Goal: Task Accomplishment & Management: Use online tool/utility

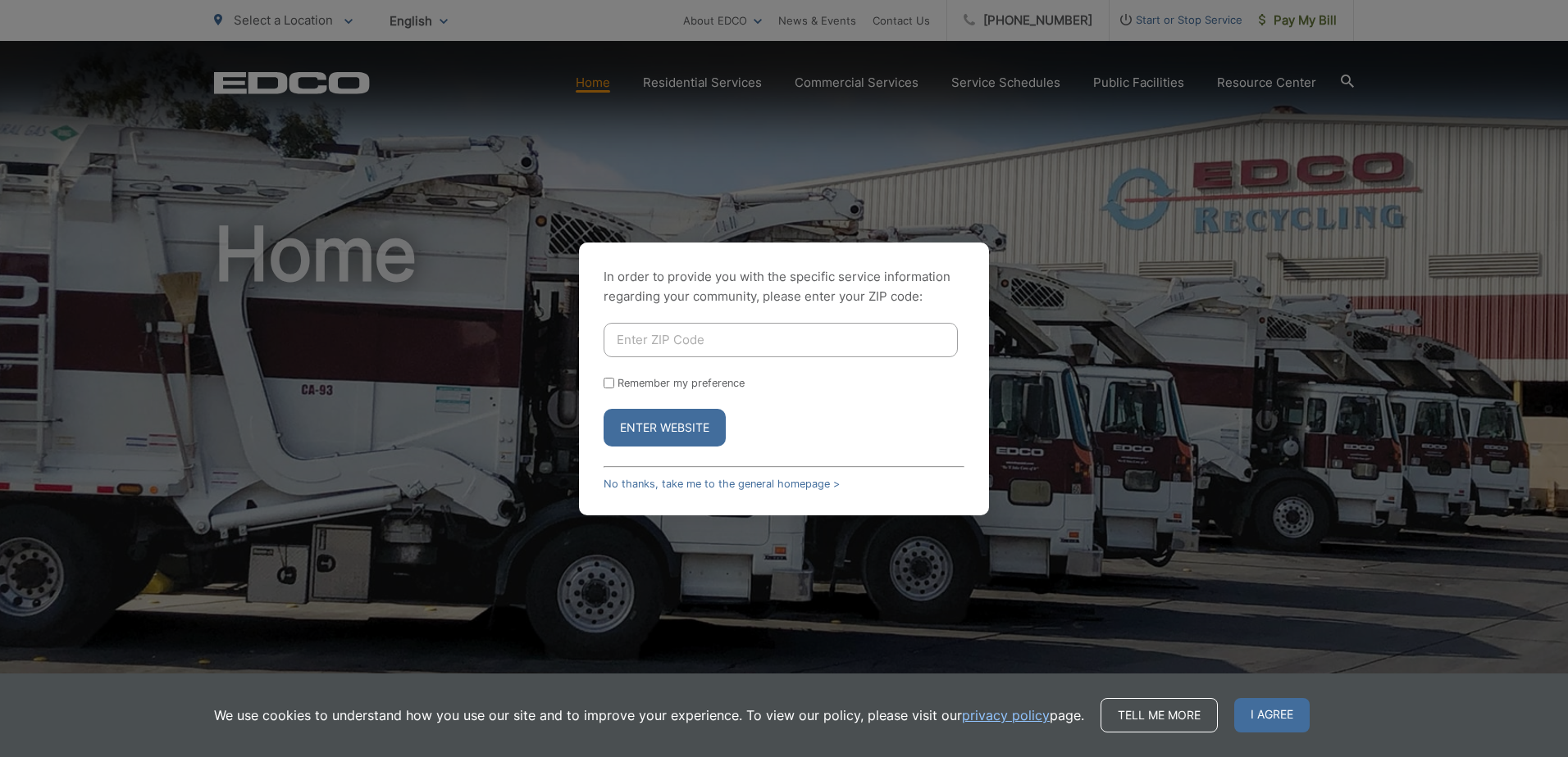
click at [1327, 47] on div "In order to provide you with the specific service information regarding your co…" at bounding box center [784, 378] width 1568 height 757
drag, startPoint x: 1303, startPoint y: 33, endPoint x: 1238, endPoint y: 63, distance: 71.6
click at [1301, 31] on div "In order to provide you with the specific service information regarding your co…" at bounding box center [784, 378] width 1568 height 757
click at [685, 479] on link "No thanks, take me to the general homepage >" at bounding box center [722, 484] width 237 height 12
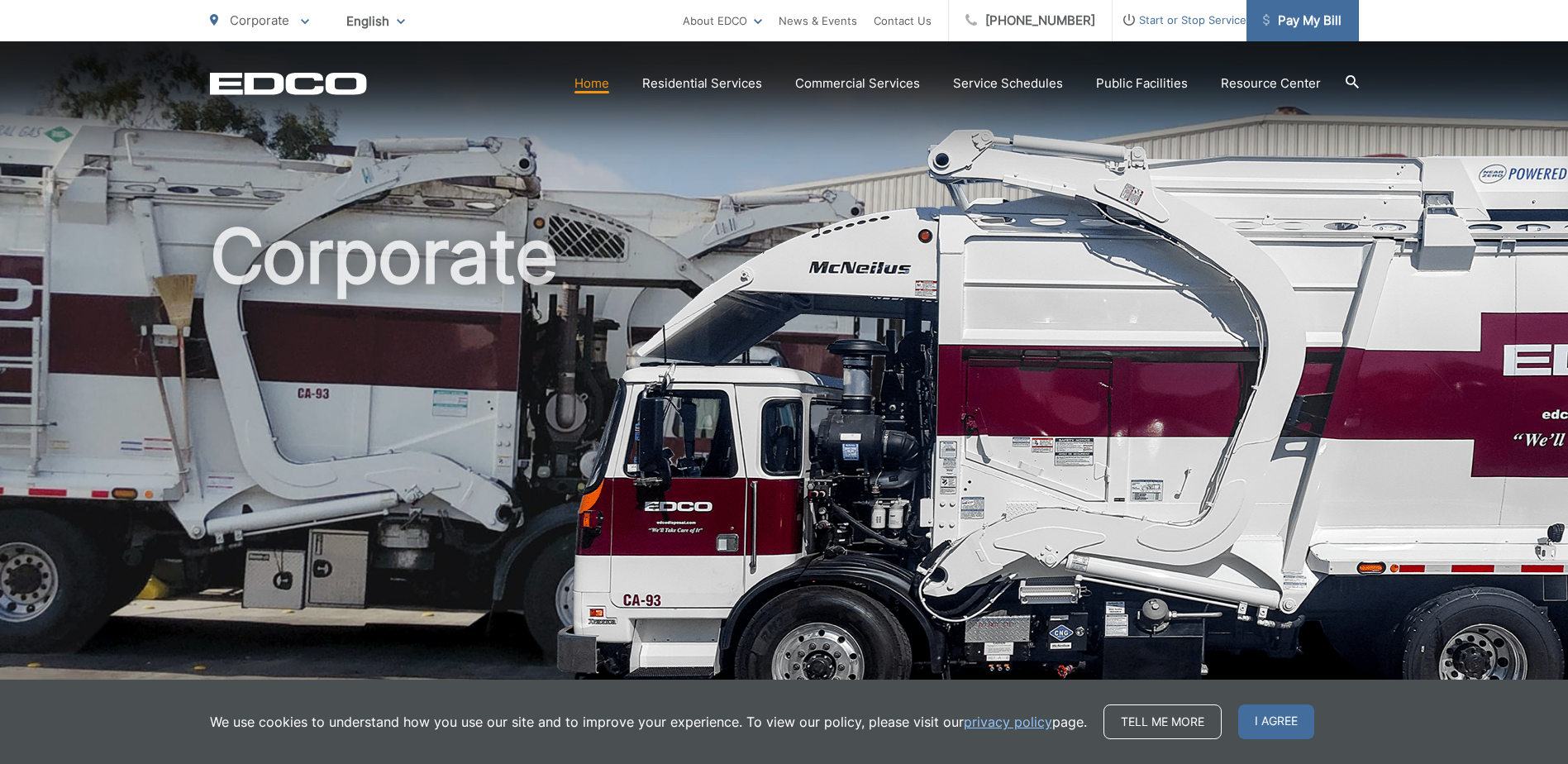
click at [1294, 18] on span "Pay My Bill" at bounding box center [1302, 21] width 79 height 20
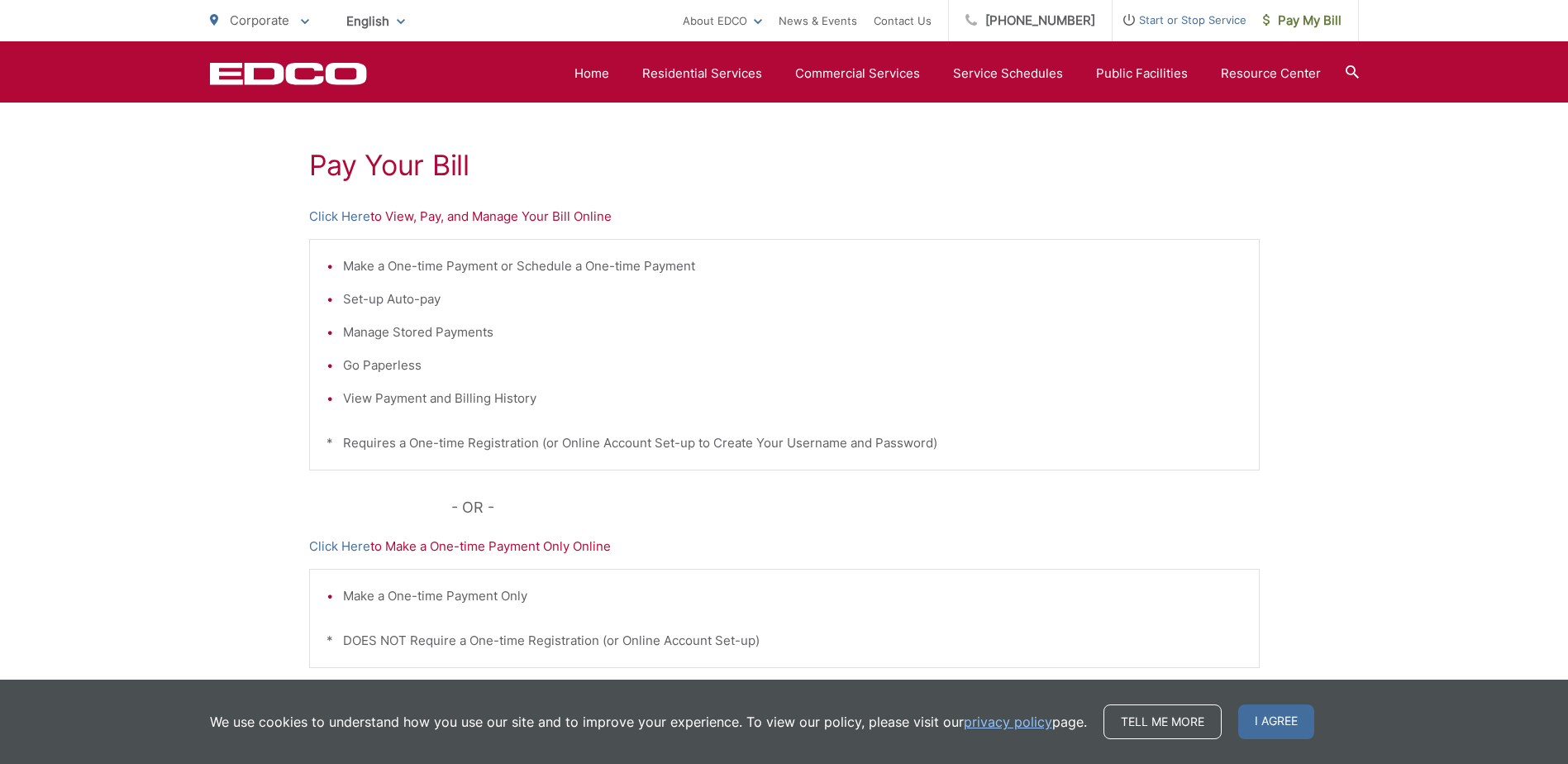
scroll to position [164, 0]
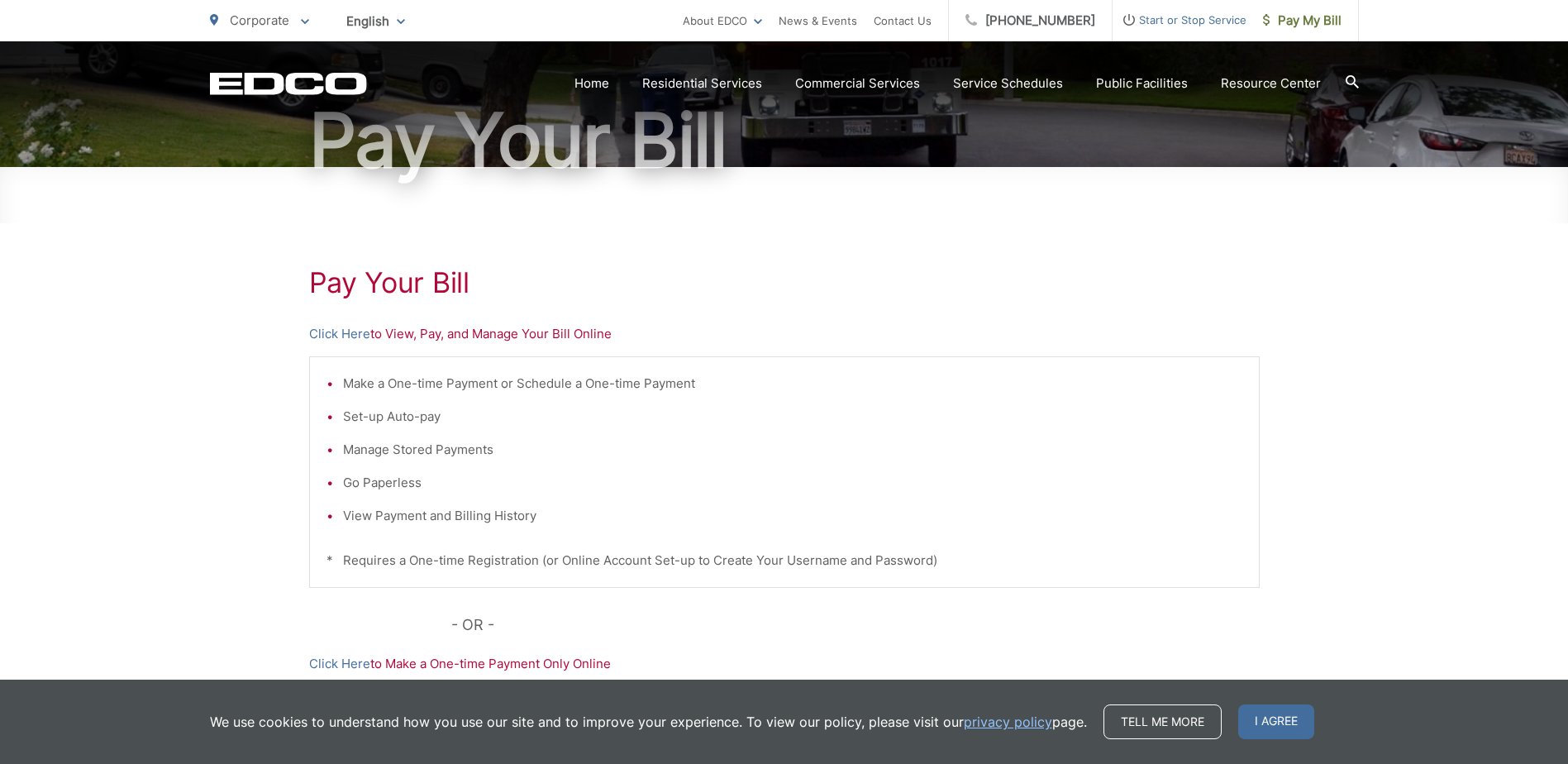
click at [479, 335] on p "Click Here to View, Pay, and Manage Your Bill Online" at bounding box center [784, 335] width 950 height 20
click at [340, 327] on link "Click Here" at bounding box center [339, 335] width 61 height 20
